Goal: Information Seeking & Learning: Learn about a topic

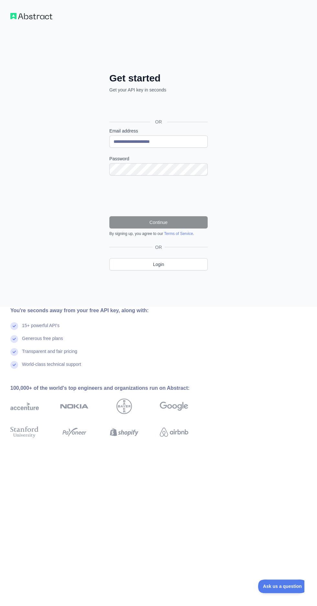
click at [135, 159] on label "Password" at bounding box center [158, 159] width 98 height 6
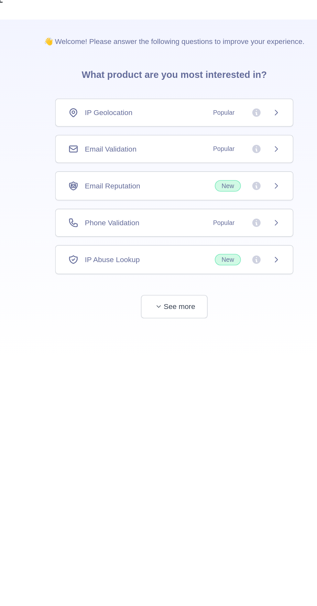
click at [221, 91] on div "IP Geolocation Popular" at bounding box center [158, 83] width 148 height 17
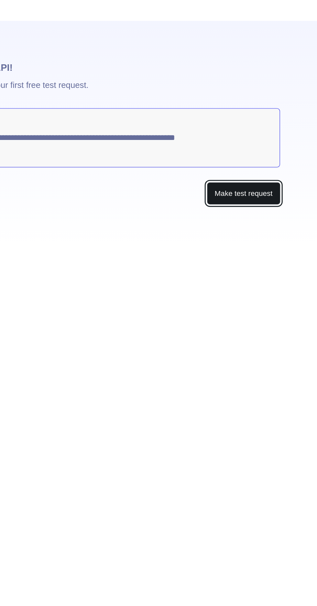
click at [279, 135] on button "Make test request" at bounding box center [261, 133] width 46 height 15
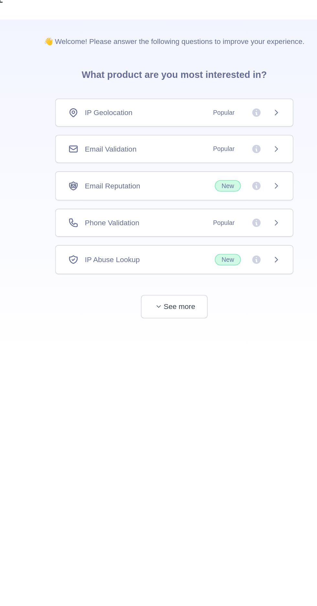
click at [226, 111] on div "Email Validation Popular" at bounding box center [158, 106] width 148 height 17
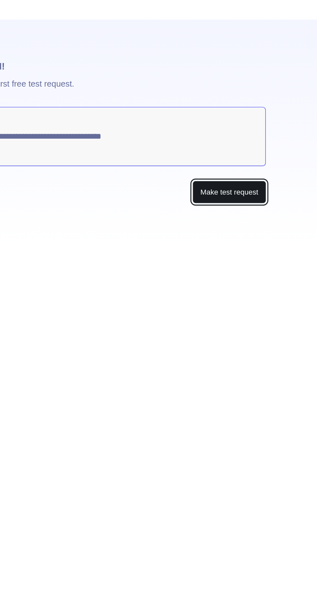
click at [254, 136] on button "Make test request" at bounding box center [261, 133] width 46 height 15
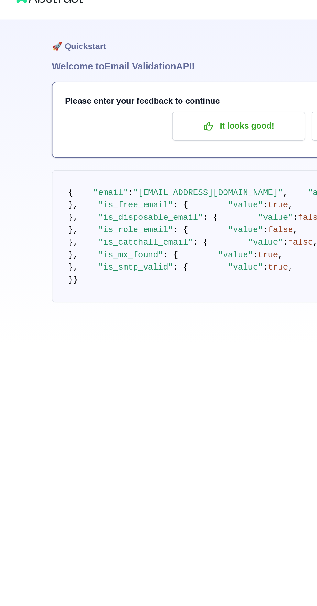
click at [168, 202] on pre "{ "email" : "okokhotrod09@gmail.com" , "autocorrect" : "" , "deliverability" : …" at bounding box center [158, 161] width 252 height 82
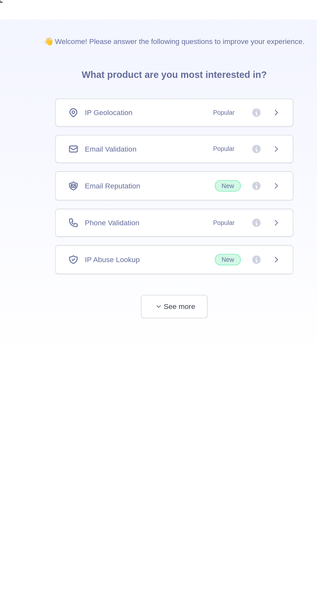
click at [108, 133] on div "Email Reputation New" at bounding box center [158, 129] width 148 height 18
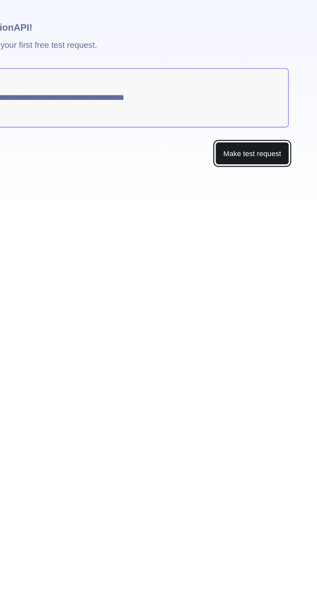
click at [250, 137] on button "Make test request" at bounding box center [261, 133] width 46 height 15
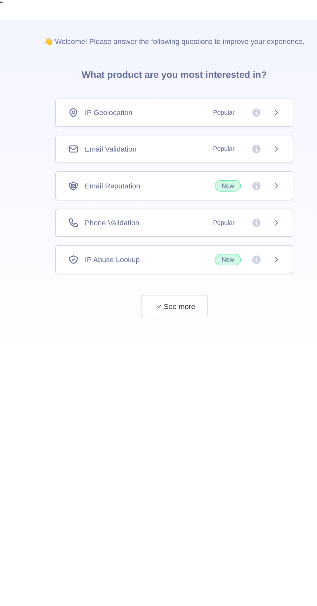
click at [111, 153] on span "Phone Validation" at bounding box center [120, 152] width 34 height 6
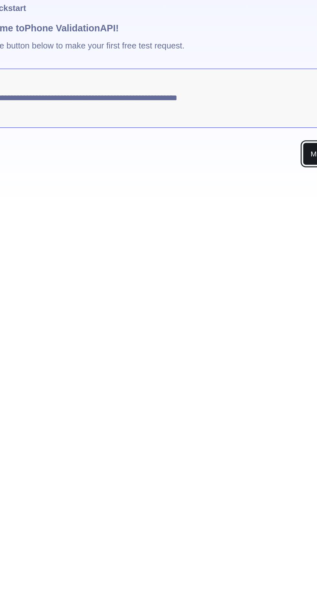
click at [239, 137] on button "Make test request" at bounding box center [261, 133] width 46 height 15
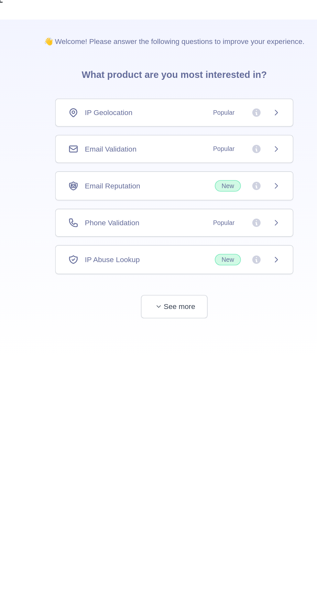
click at [106, 175] on span "IP Abuse Lookup" at bounding box center [120, 175] width 34 height 6
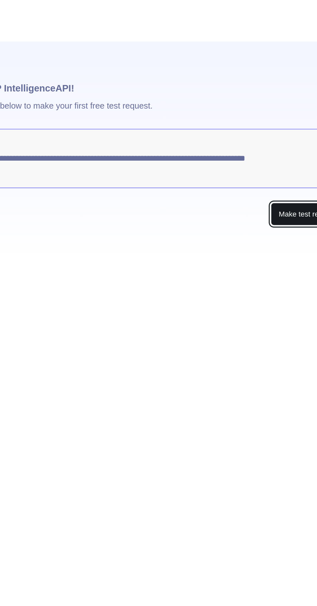
click at [257, 132] on button "Make test request" at bounding box center [261, 133] width 46 height 15
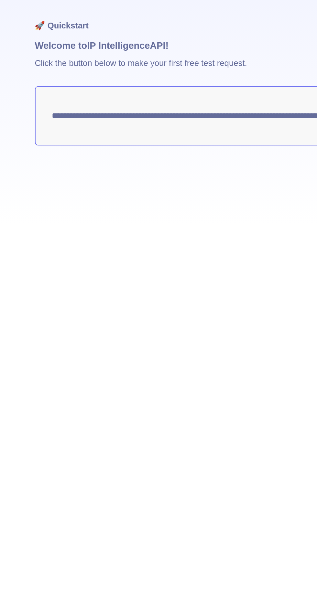
click at [72, 97] on textarea "**********" at bounding box center [158, 98] width 251 height 37
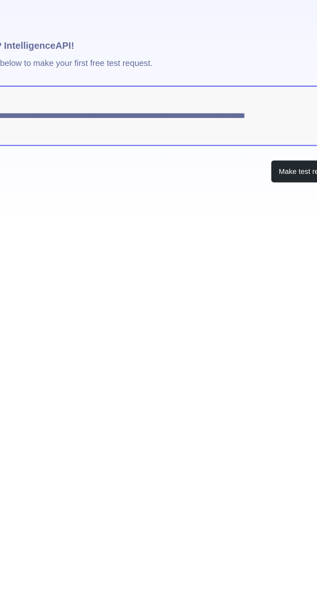
type textarea "**********"
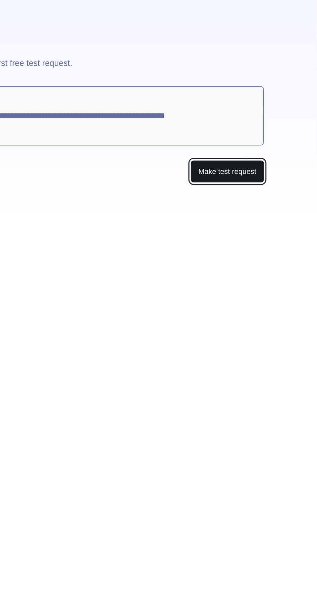
click at [256, 139] on button "Make test request" at bounding box center [261, 133] width 46 height 15
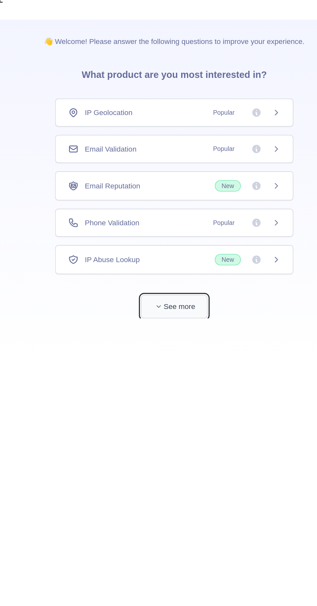
click at [145, 204] on button "See more" at bounding box center [158, 204] width 41 height 15
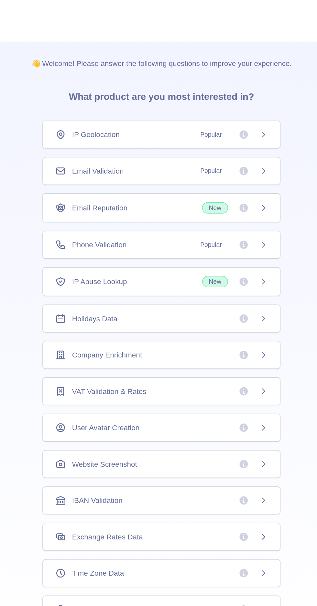
click at [118, 91] on div "IP Geolocation Popular" at bounding box center [158, 83] width 148 height 17
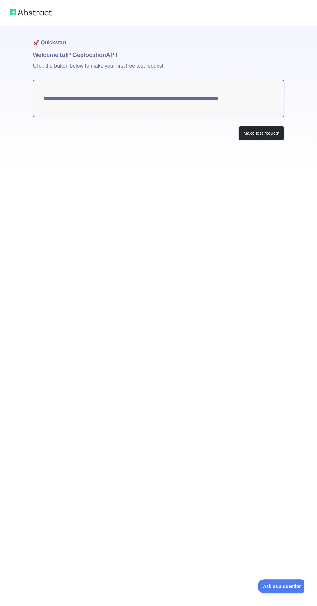
click at [132, 81] on textarea "**********" at bounding box center [158, 98] width 251 height 37
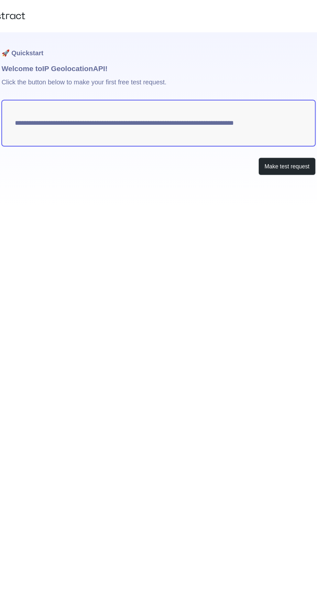
click at [121, 81] on textarea "**********" at bounding box center [158, 98] width 251 height 37
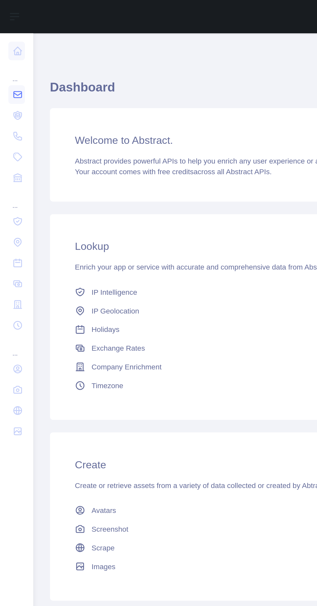
click at [12, 60] on icon at bounding box center [11, 59] width 6 height 6
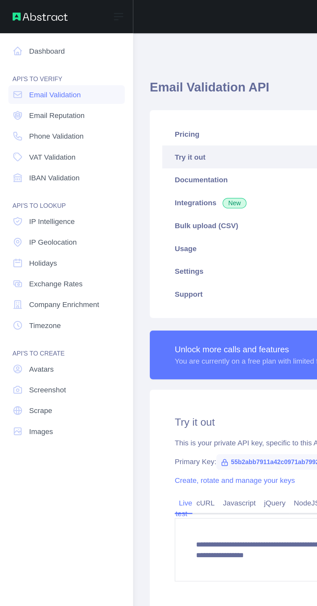
click at [176, 245] on div "**********" at bounding box center [199, 320] width 213 height 154
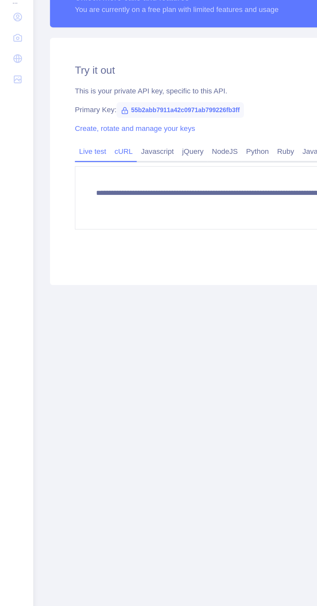
click at [73, 315] on link "cURL" at bounding box center [77, 313] width 16 height 10
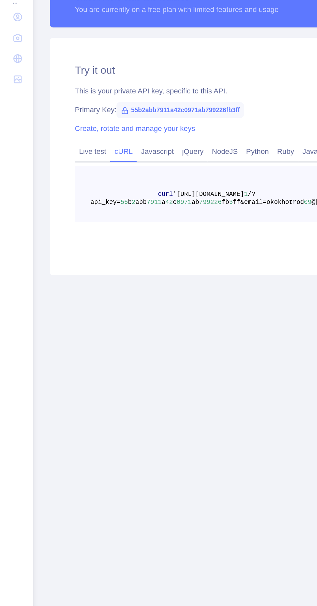
click at [79, 310] on link "cURL" at bounding box center [77, 313] width 16 height 10
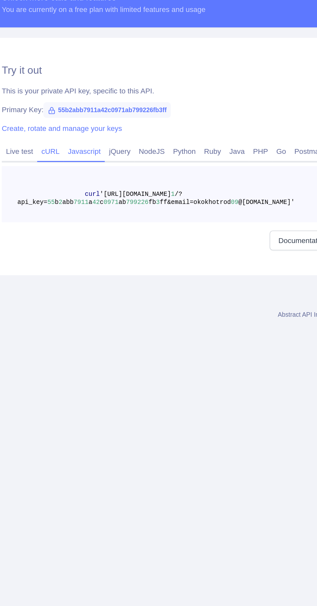
click at [102, 309] on link "Javascript" at bounding box center [98, 313] width 26 height 10
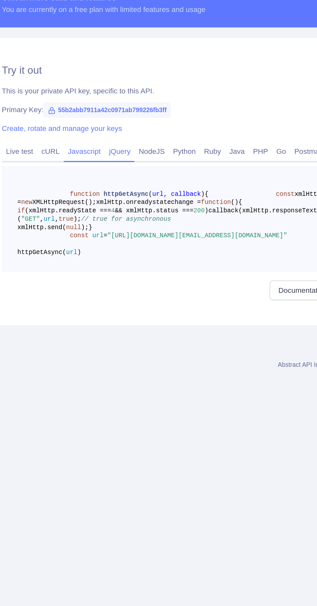
click at [119, 310] on link "jQuery" at bounding box center [120, 313] width 18 height 10
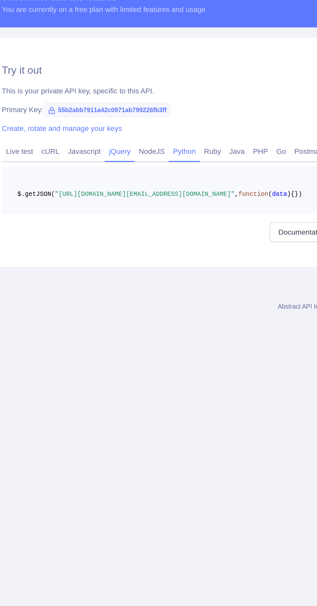
click at [154, 308] on link "Python" at bounding box center [159, 313] width 19 height 10
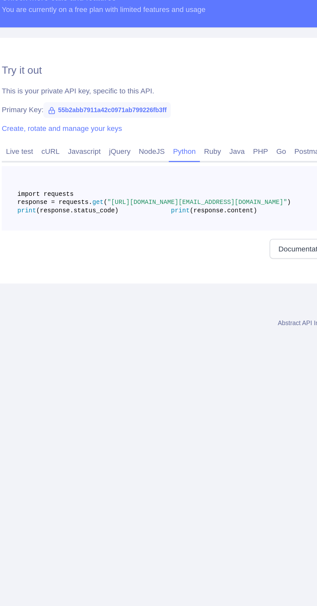
click at [91, 339] on span "import requests" at bounding box center [73, 340] width 35 height 5
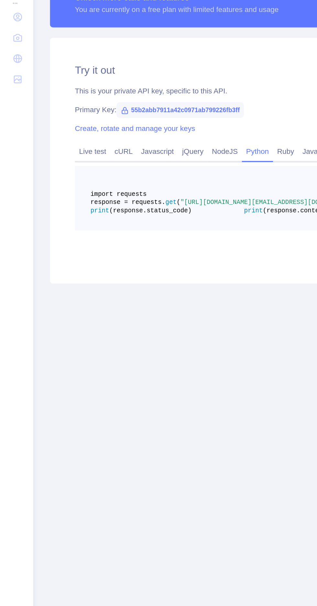
copy span "https://emailvalidation.abstractapi.com/v1/?api_key=55b2abb7911a42c0971ab799226…"
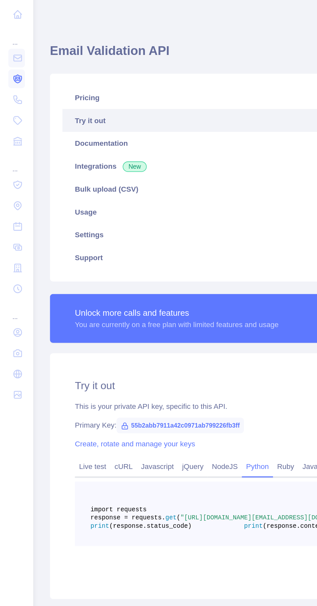
click at [11, 71] on icon at bounding box center [11, 72] width 6 height 6
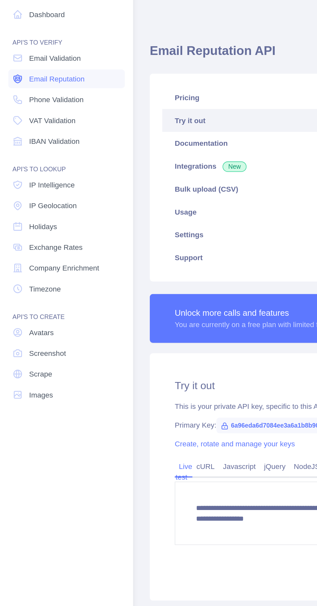
click at [18, 72] on span "Email Reputation" at bounding box center [35, 72] width 35 height 6
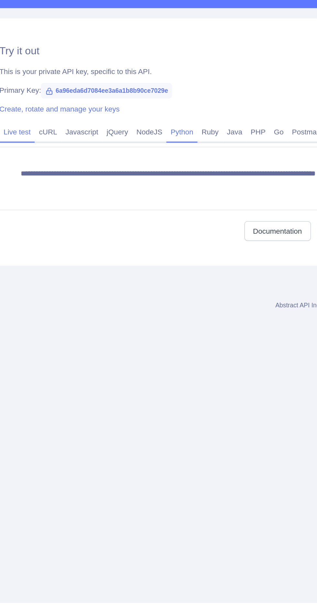
click at [151, 315] on link "Python" at bounding box center [159, 313] width 19 height 10
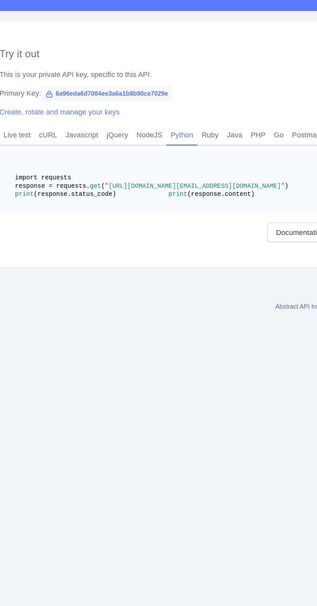
click at [160, 311] on link "Python" at bounding box center [159, 313] width 19 height 10
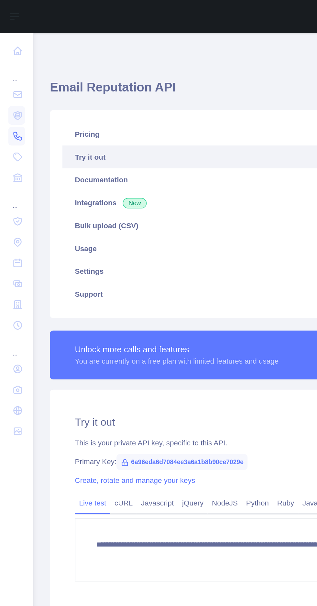
click at [9, 87] on icon at bounding box center [11, 84] width 6 height 6
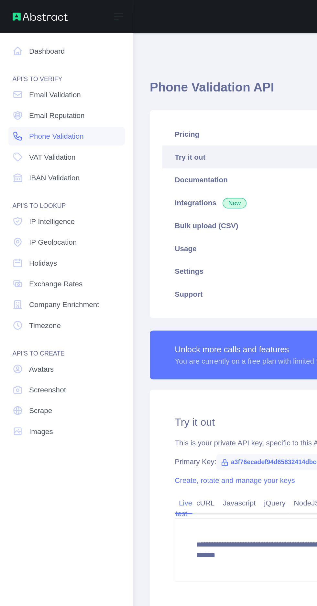
click at [25, 84] on span "Phone Validation" at bounding box center [35, 84] width 34 height 6
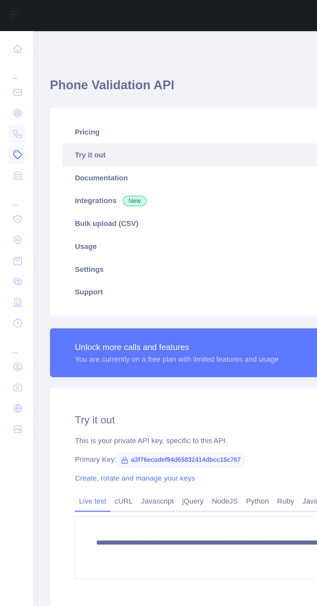
click at [9, 95] on icon at bounding box center [11, 97] width 6 height 6
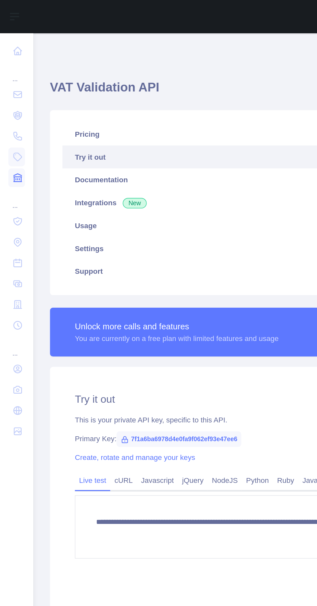
click at [10, 115] on link at bounding box center [10, 111] width 10 height 12
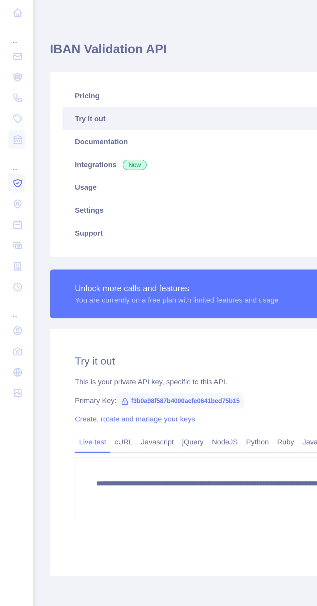
click at [10, 134] on link at bounding box center [10, 138] width 10 height 12
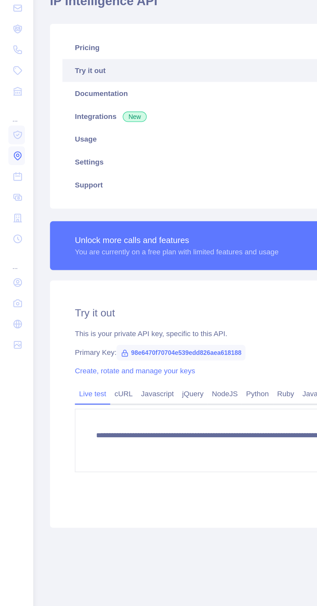
click at [11, 150] on icon at bounding box center [11, 150] width 6 height 6
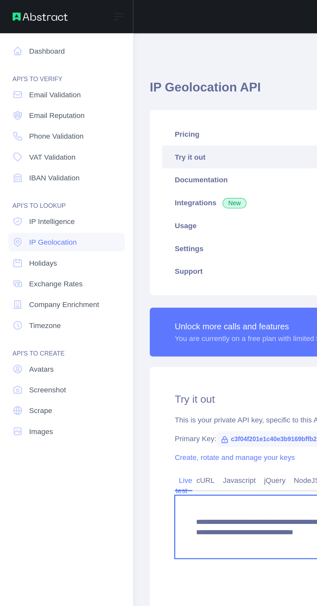
click at [168, 331] on textarea "**********" at bounding box center [200, 327] width 182 height 39
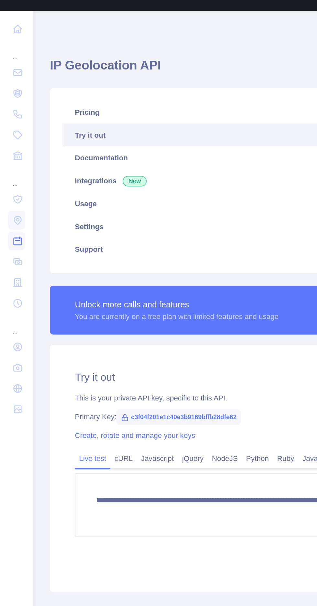
click at [8, 165] on icon at bounding box center [11, 163] width 6 height 6
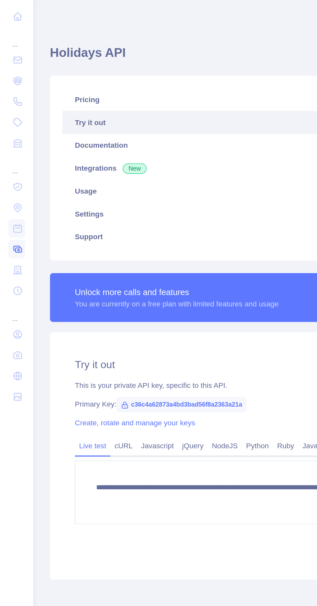
click at [8, 180] on link at bounding box center [10, 177] width 10 height 12
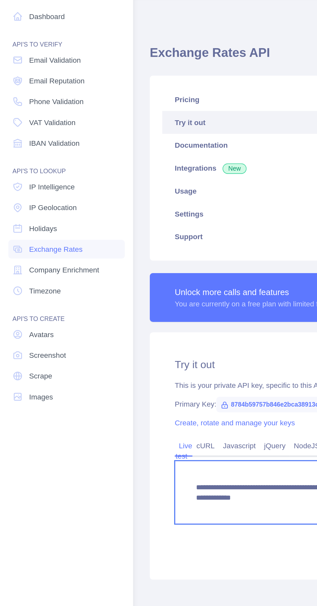
click at [160, 333] on textarea "**********" at bounding box center [200, 327] width 182 height 39
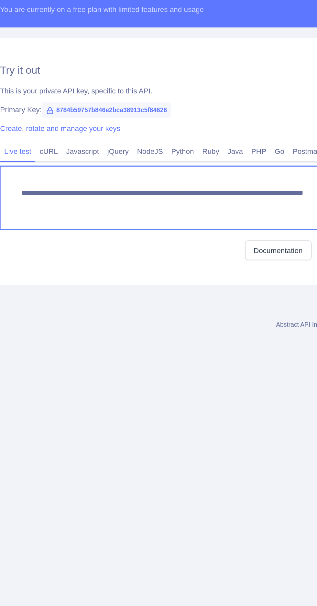
click at [90, 326] on textarea "**********" at bounding box center [169, 327] width 244 height 39
type textarea "**********"
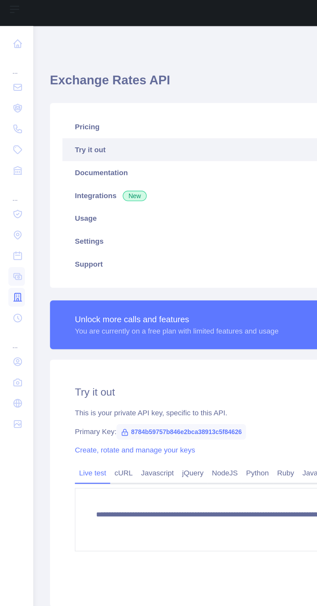
click at [9, 189] on icon at bounding box center [11, 189] width 5 height 5
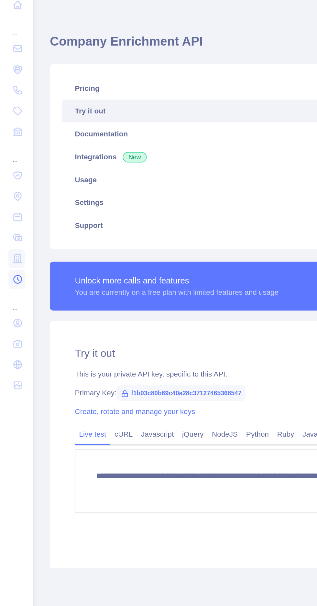
click at [11, 205] on icon at bounding box center [11, 202] width 5 height 5
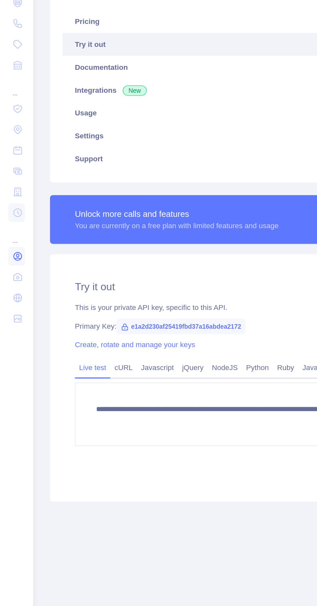
click at [10, 231] on icon at bounding box center [11, 229] width 5 height 5
